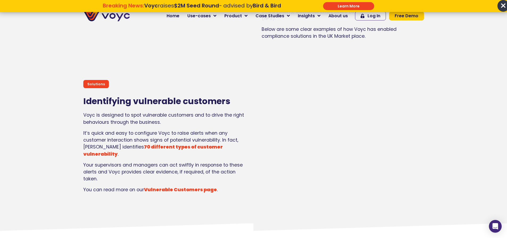
scroll to position [665, 0]
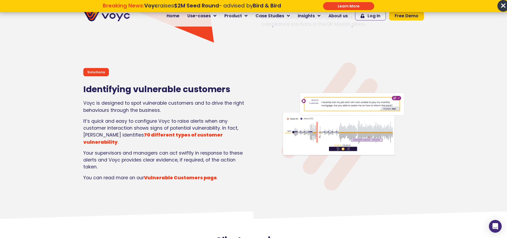
click at [154, 132] on strong "70 different types of customer vulnerability" at bounding box center [152, 138] width 139 height 13
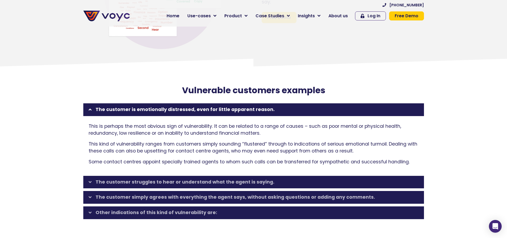
scroll to position [798, 0]
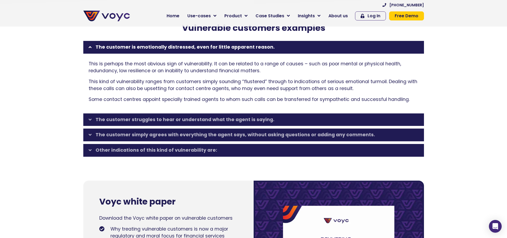
click at [89, 45] on icon at bounding box center [90, 47] width 3 height 5
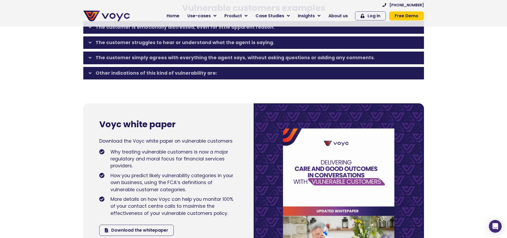
scroll to position [825, 0]
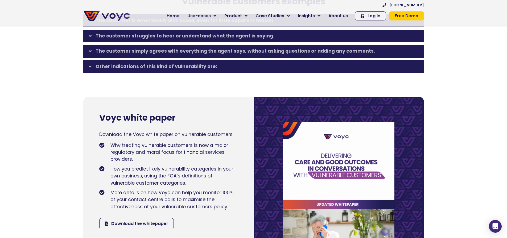
drag, startPoint x: 82, startPoint y: 61, endPoint x: 88, endPoint y: 61, distance: 6.1
click at [82, 61] on div "Other indications of this kind of vulnerability are: The customer asks question…" at bounding box center [254, 67] width 346 height 15
click at [89, 64] on icon at bounding box center [90, 66] width 3 height 5
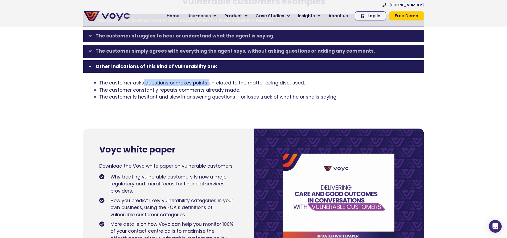
drag, startPoint x: 151, startPoint y: 76, endPoint x: 217, endPoint y: 76, distance: 65.5
click at [210, 80] on li "The customer asks questions or makes points unrelated to the matter being discu…" at bounding box center [258, 83] width 319 height 7
drag, startPoint x: 242, startPoint y: 75, endPoint x: 291, endPoint y: 75, distance: 48.4
click at [280, 80] on li "The customer asks questions or makes points unrelated to the matter being discu…" at bounding box center [258, 83] width 319 height 7
drag, startPoint x: 292, startPoint y: 75, endPoint x: 227, endPoint y: 74, distance: 64.9
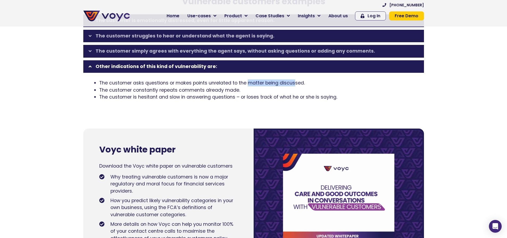
click at [245, 80] on li "The customer asks questions or makes points unrelated to the matter being discu…" at bounding box center [258, 83] width 319 height 7
drag, startPoint x: 219, startPoint y: 74, endPoint x: 183, endPoint y: 75, distance: 36.2
click at [184, 80] on li "The customer asks questions or makes points unrelated to the matter being discu…" at bounding box center [258, 83] width 319 height 7
click at [151, 80] on li "The customer asks questions or makes points unrelated to the matter being discu…" at bounding box center [258, 83] width 319 height 7
drag, startPoint x: 107, startPoint y: 85, endPoint x: 205, endPoint y: 83, distance: 98.2
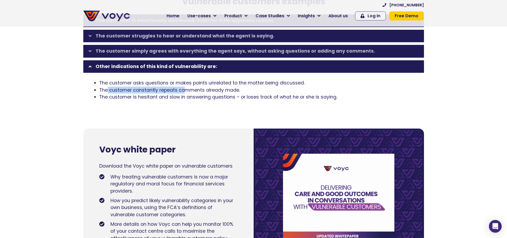
click at [198, 87] on li "The customer constantly repeats comments already made." at bounding box center [258, 90] width 319 height 7
drag, startPoint x: 224, startPoint y: 83, endPoint x: 164, endPoint y: 83, distance: 60.1
click at [171, 87] on li "The customer constantly repeats comments already made." at bounding box center [258, 90] width 319 height 7
click at [160, 87] on li "The customer constantly repeats comments already made." at bounding box center [258, 90] width 319 height 7
drag, startPoint x: 193, startPoint y: 91, endPoint x: 253, endPoint y: 90, distance: 60.4
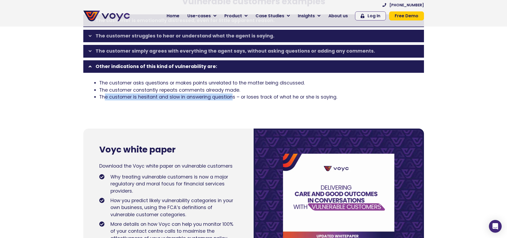
click at [249, 94] on li "The customer is hesitant and slow in answering questions – or loses track of wh…" at bounding box center [258, 97] width 319 height 7
drag, startPoint x: 266, startPoint y: 93, endPoint x: 215, endPoint y: 94, distance: 50.8
click at [221, 94] on li "The customer is hesitant and slow in answering questions – or loses track of wh…" at bounding box center [258, 97] width 319 height 7
click at [186, 94] on li "The customer is hesitant and slow in answering questions – or loses track of wh…" at bounding box center [258, 97] width 319 height 7
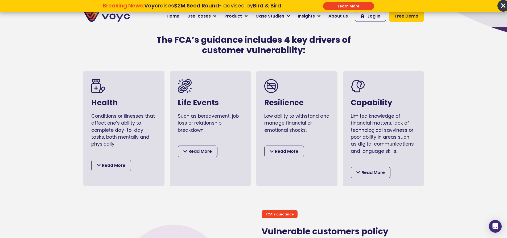
scroll to position [239, 0]
